Goal: Find specific page/section: Find specific page/section

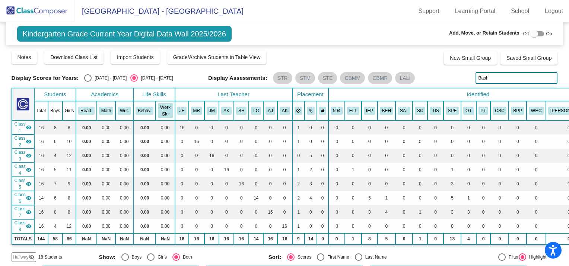
scroll to position [129, 0]
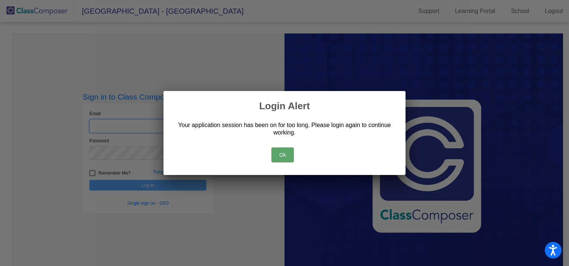
type input "teresa.k.jones@k12.wv.us"
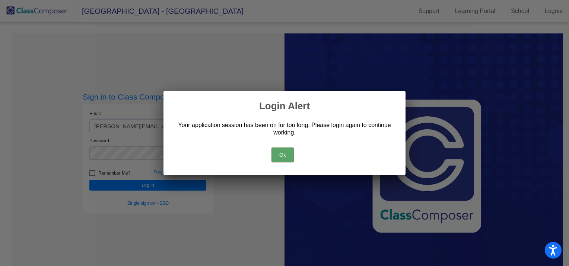
click at [289, 153] on button "Ok" at bounding box center [282, 155] width 22 height 15
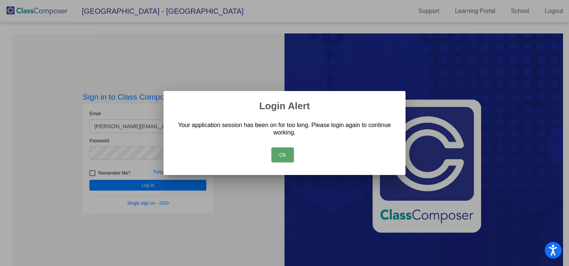
click at [277, 154] on button "Ok" at bounding box center [282, 155] width 22 height 15
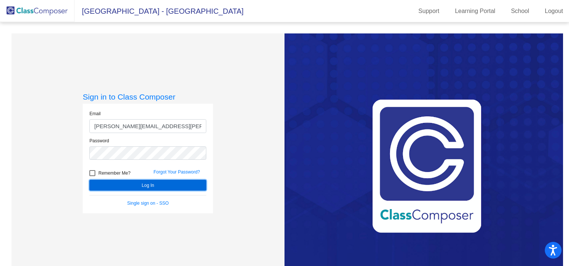
click at [167, 183] on button "Log In" at bounding box center [147, 185] width 117 height 11
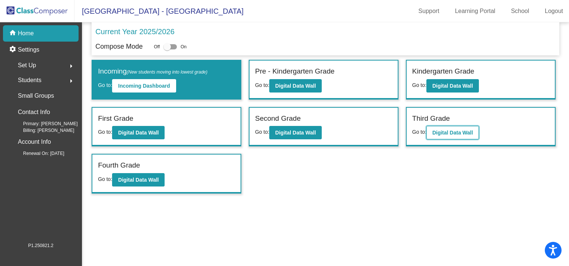
click at [437, 135] on button "Digital Data Wall" at bounding box center [452, 132] width 52 height 13
click at [449, 83] on b "Digital Data Wall" at bounding box center [452, 86] width 41 height 6
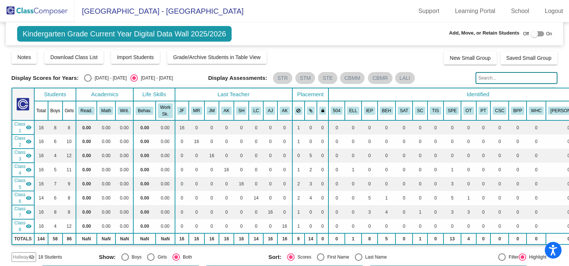
drag, startPoint x: 511, startPoint y: 77, endPoint x: 507, endPoint y: 80, distance: 5.1
click at [510, 77] on input "text" at bounding box center [516, 78] width 82 height 12
type input "zimmerman"
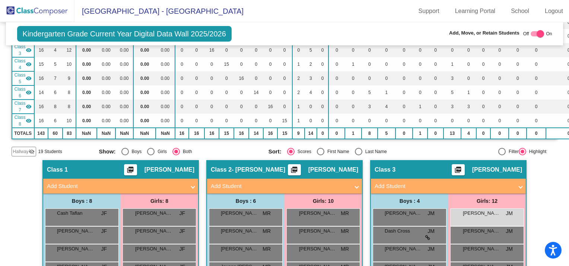
scroll to position [83, 0]
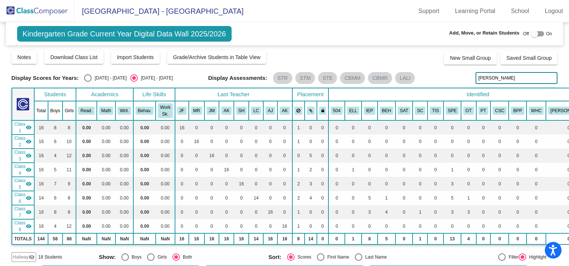
drag, startPoint x: 505, startPoint y: 76, endPoint x: 420, endPoint y: 82, distance: 84.7
click at [421, 84] on div "Display Scores for Years: 2024 - 2025 2025 - 2026 Display Assessments: STR STM …" at bounding box center [285, 78] width 546 height 12
type input "kirby"
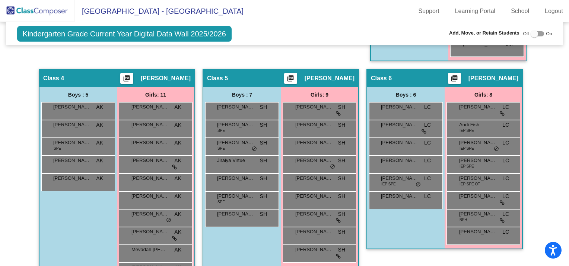
scroll to position [390, 0]
